Goal: Task Accomplishment & Management: Manage account settings

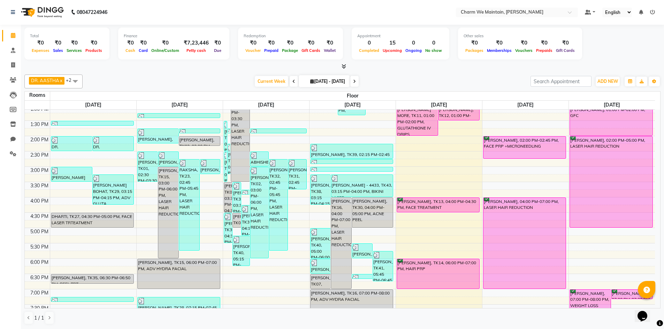
scroll to position [174, 0]
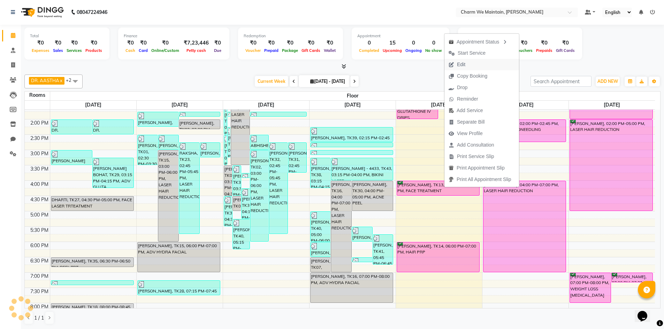
click at [472, 64] on button "Edit" at bounding box center [481, 65] width 75 height 12
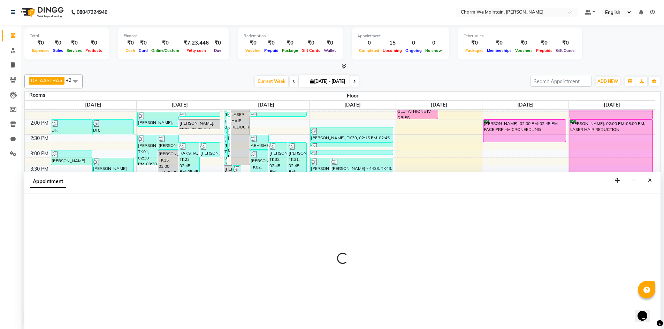
select select "confirm booking"
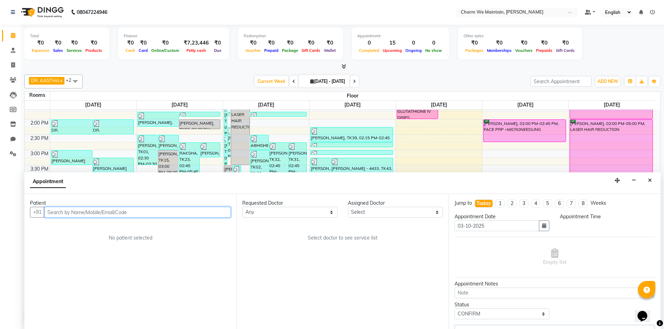
scroll to position [0, 0]
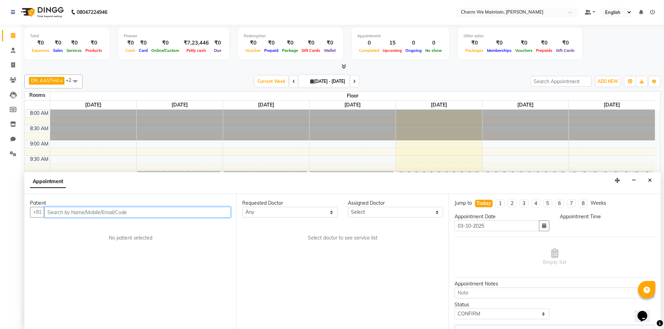
select select "86210"
select select "960"
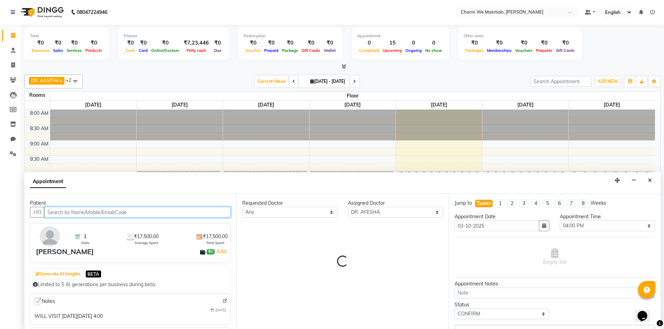
select select "4343"
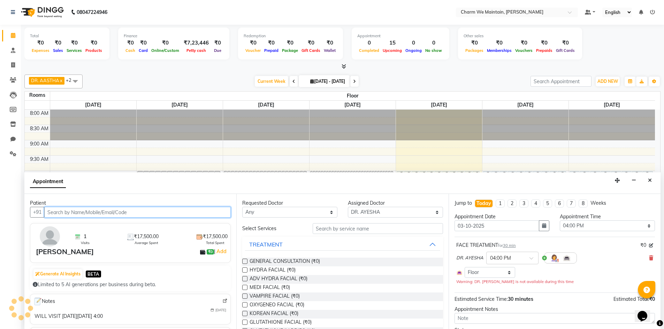
scroll to position [123, 0]
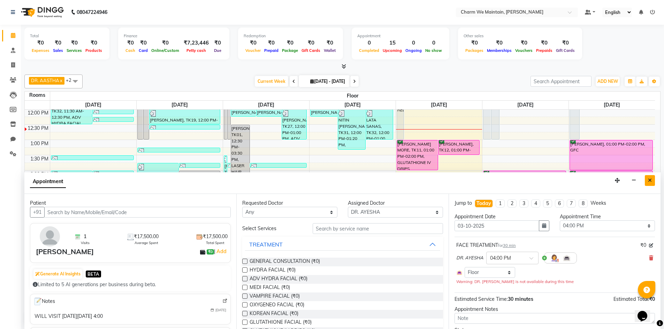
click at [650, 178] on icon "Close" at bounding box center [650, 180] width 4 height 5
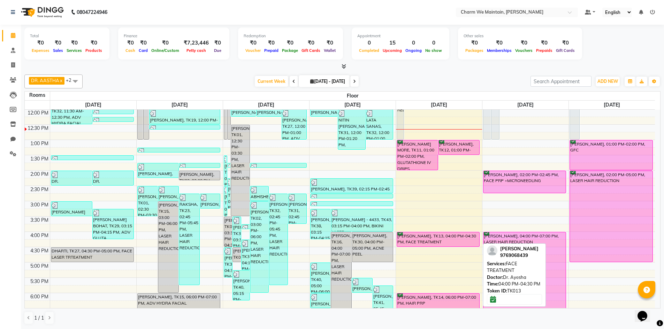
click at [428, 238] on div "[PERSON_NAME], TK13, 04:00 PM-04:30 PM, FACE TREATMENT" at bounding box center [438, 239] width 83 height 14
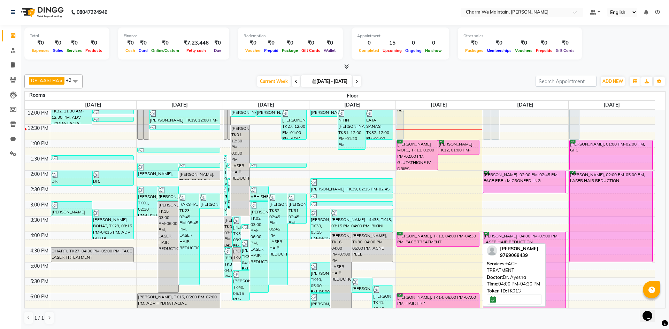
select select "6"
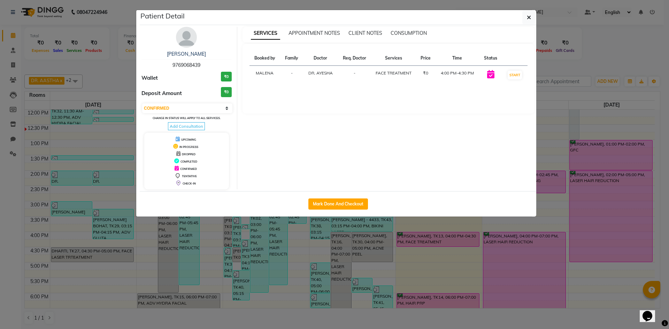
drag, startPoint x: 527, startPoint y: 18, endPoint x: 590, endPoint y: 33, distance: 64.8
click at [526, 18] on button "button" at bounding box center [528, 17] width 13 height 13
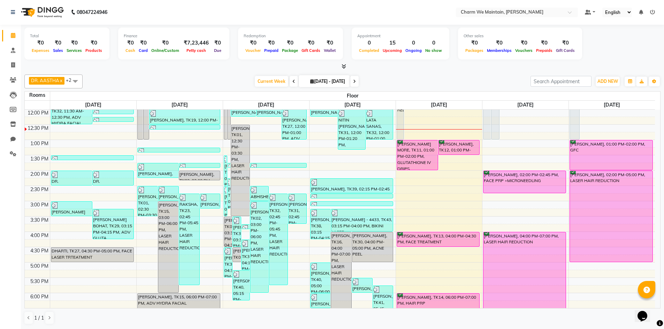
click at [652, 10] on icon at bounding box center [652, 12] width 5 height 5
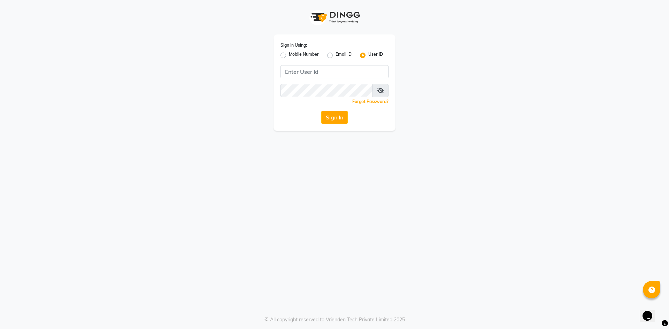
click at [289, 57] on label "Mobile Number" at bounding box center [304, 55] width 30 height 8
click at [289, 56] on input "Mobile Number" at bounding box center [291, 53] width 5 height 5
radio input "true"
radio input "false"
click at [322, 68] on input "Username" at bounding box center [346, 71] width 85 height 13
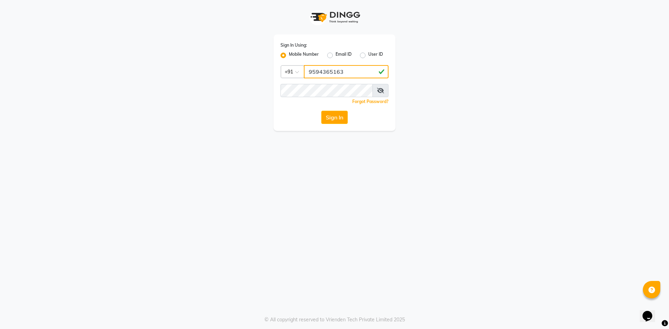
click at [349, 71] on input "9594365163" at bounding box center [346, 71] width 85 height 13
type input "9594365163"
click at [328, 111] on button "Sign In" at bounding box center [334, 117] width 26 height 13
